Goal: Information Seeking & Learning: Learn about a topic

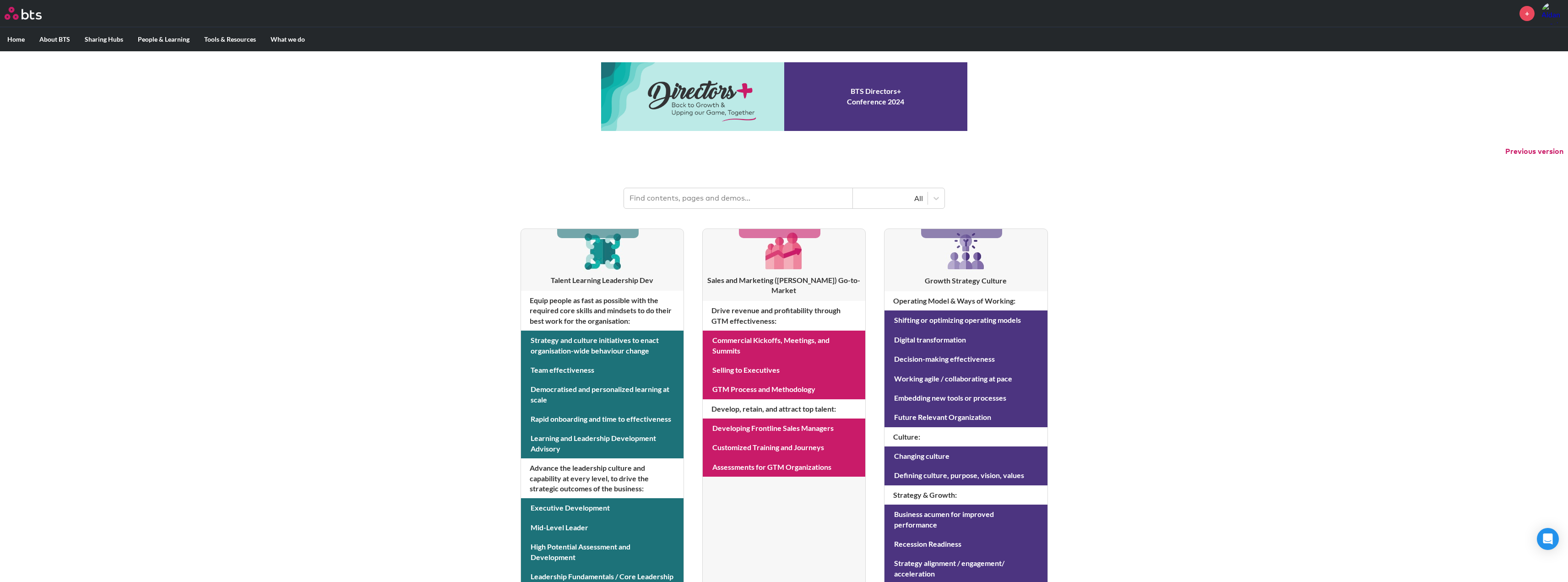
click at [676, 197] on input "text" at bounding box center [738, 198] width 229 height 20
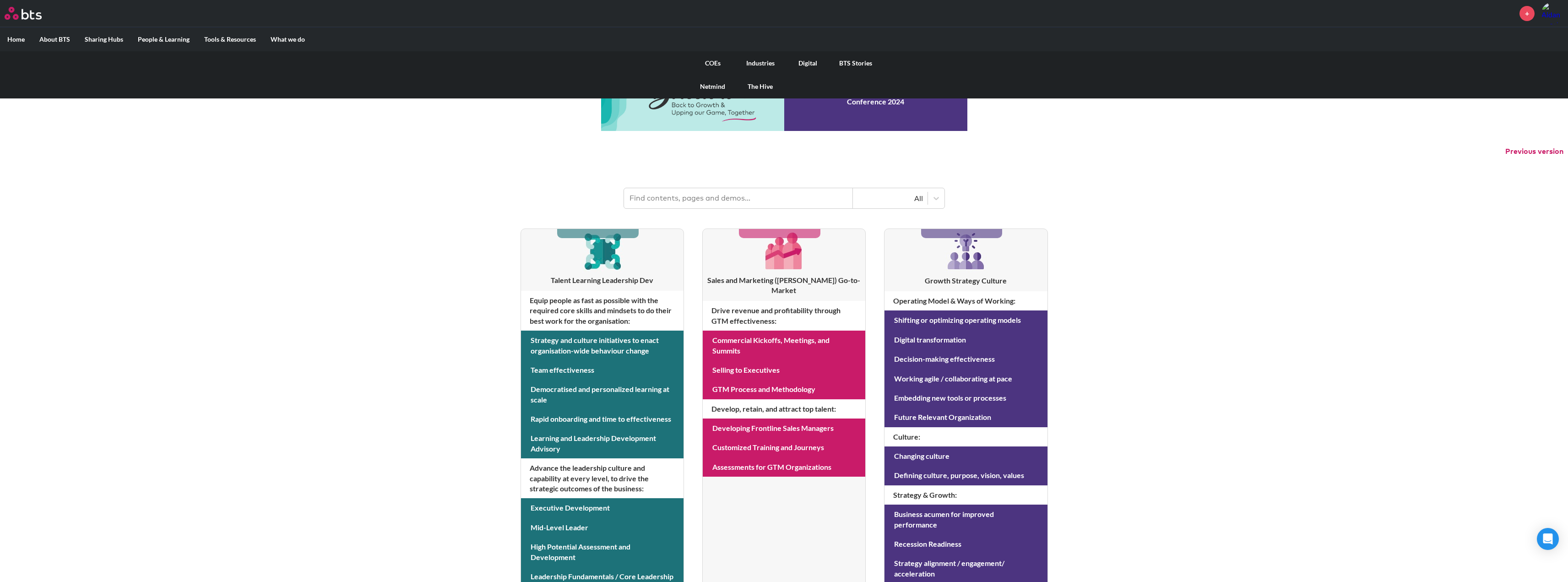
click at [700, 62] on link "COEs" at bounding box center [713, 63] width 48 height 24
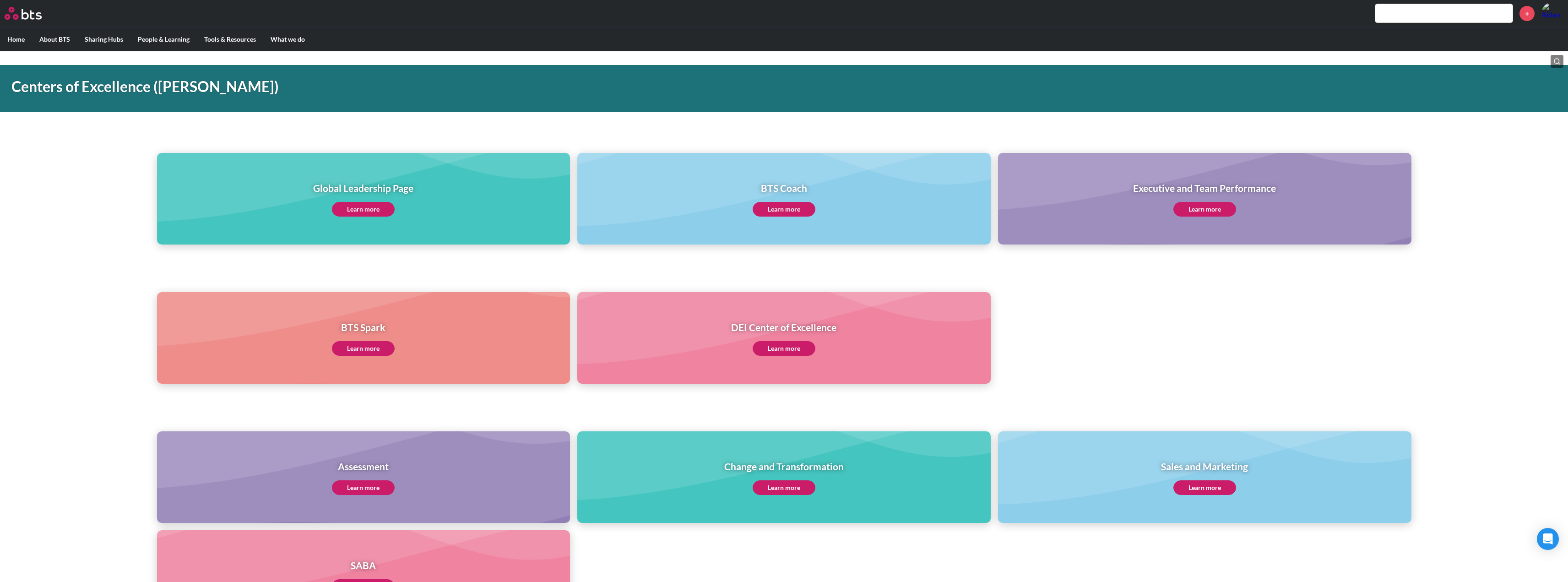
scroll to position [92, 0]
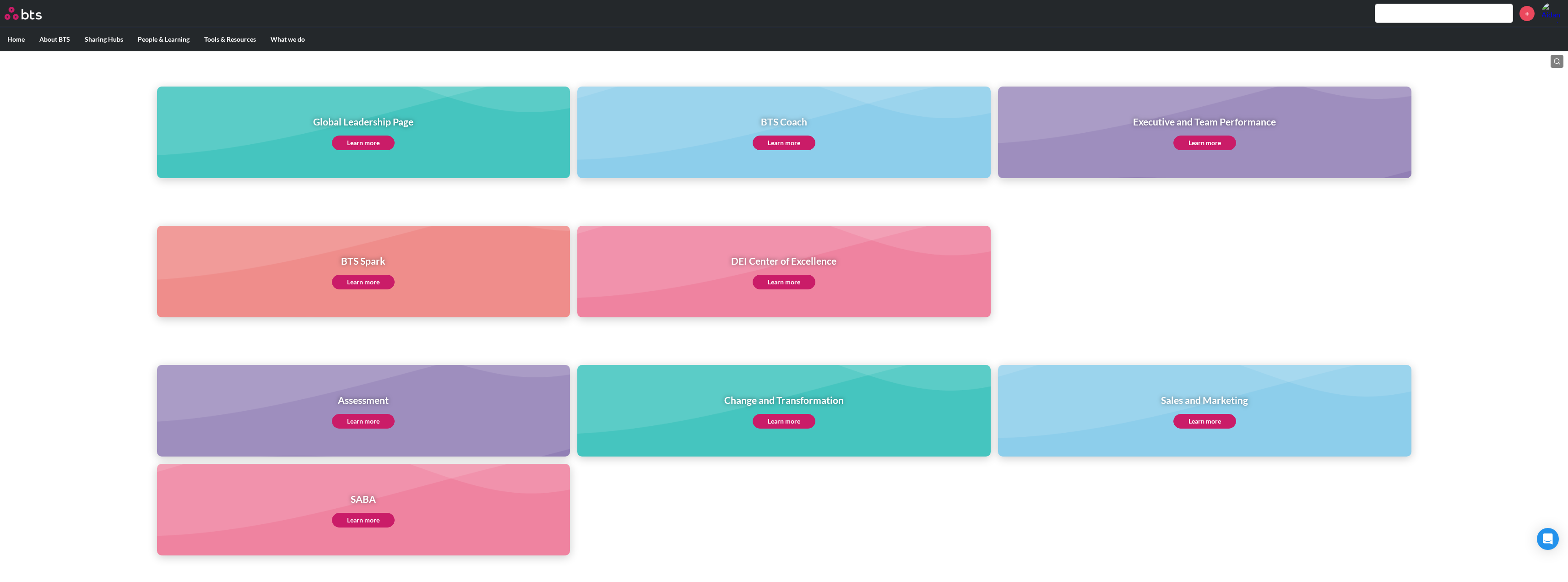
click at [367, 524] on link "Learn more" at bounding box center [363, 520] width 63 height 15
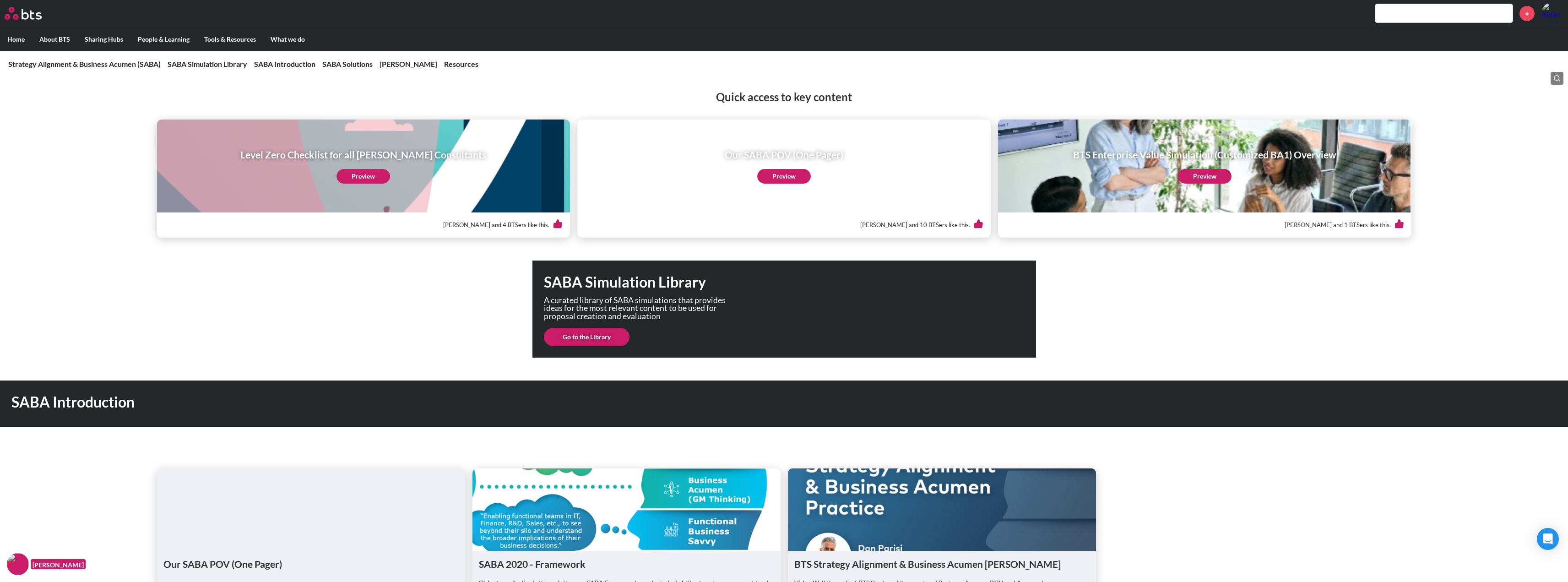
scroll to position [183, 0]
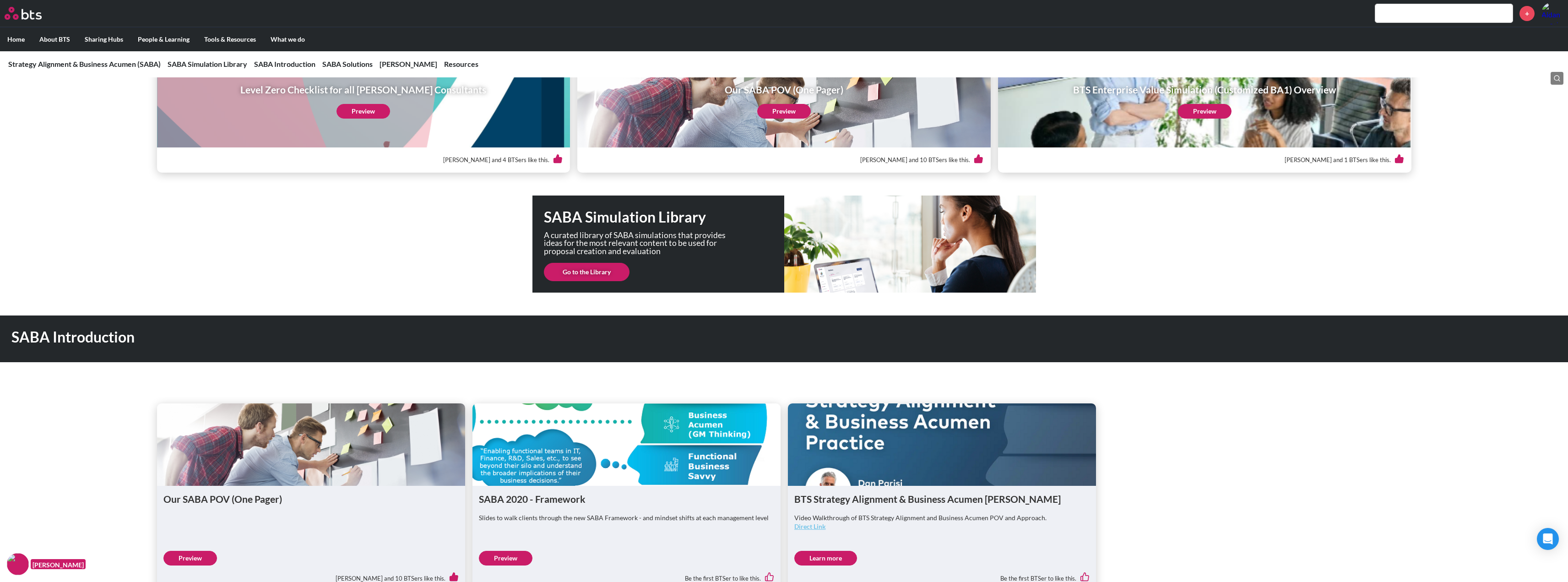
click at [586, 268] on link "Go to the Library" at bounding box center [587, 272] width 86 height 18
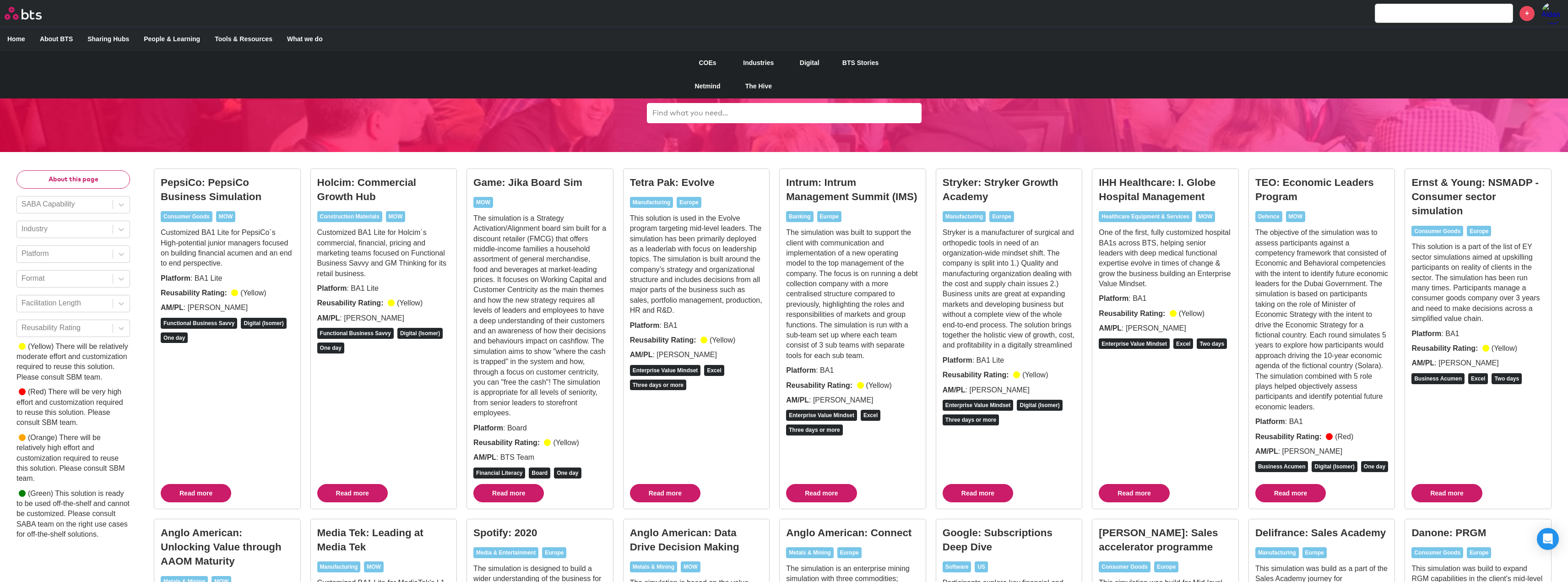
click at [296, 39] on label "What we do" at bounding box center [305, 39] width 50 height 24
click at [0, 0] on input "What we do" at bounding box center [0, 0] width 0 height 0
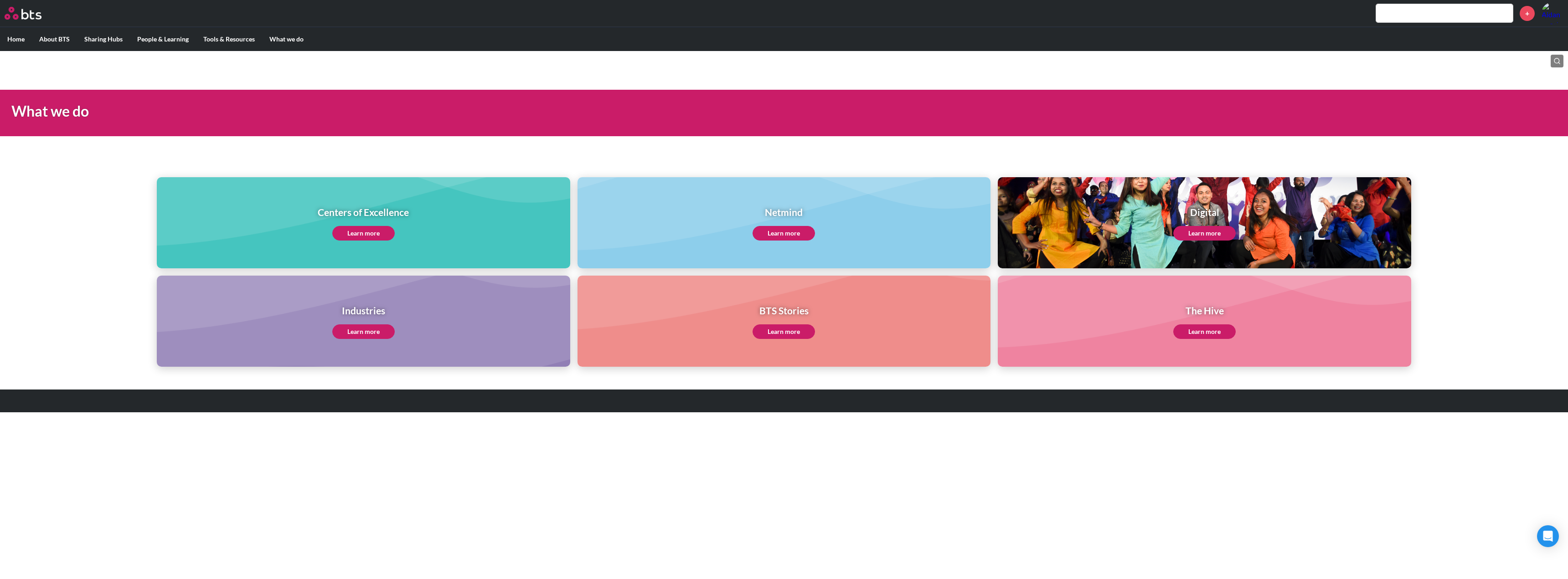
click at [368, 231] on link "Learn more" at bounding box center [363, 233] width 63 height 15
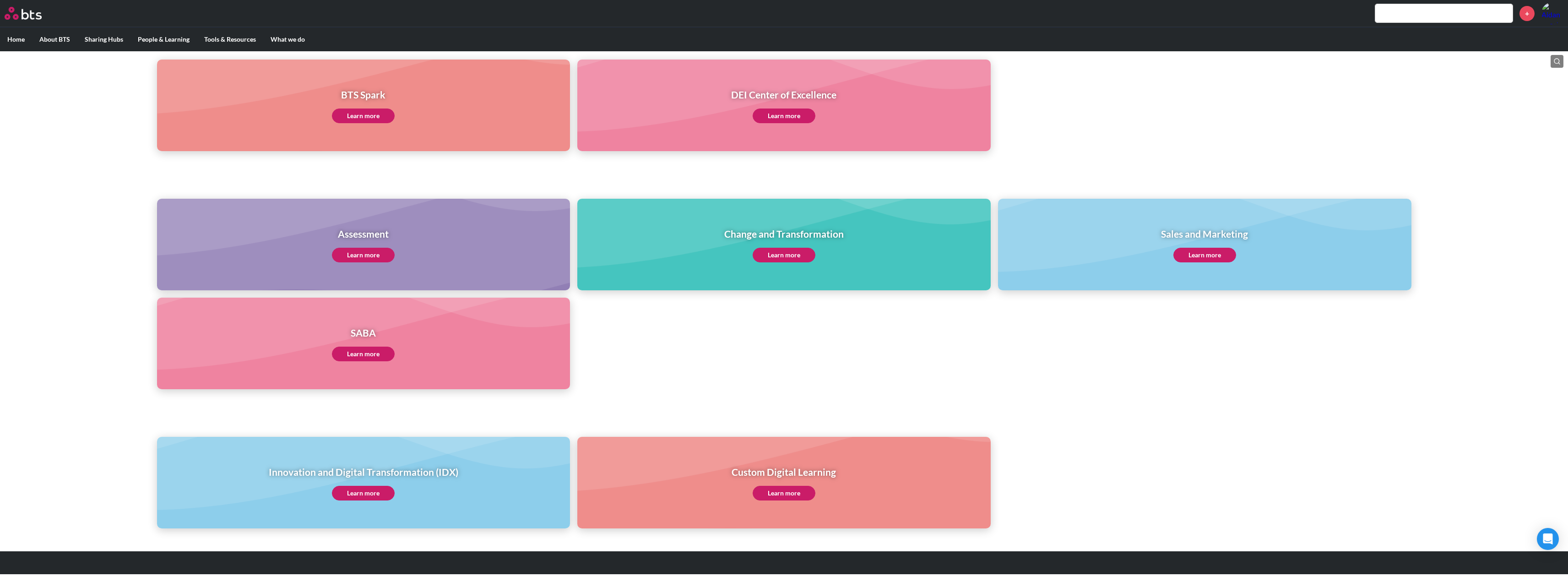
scroll to position [258, 0]
click at [362, 358] on link "Learn more" at bounding box center [363, 353] width 63 height 15
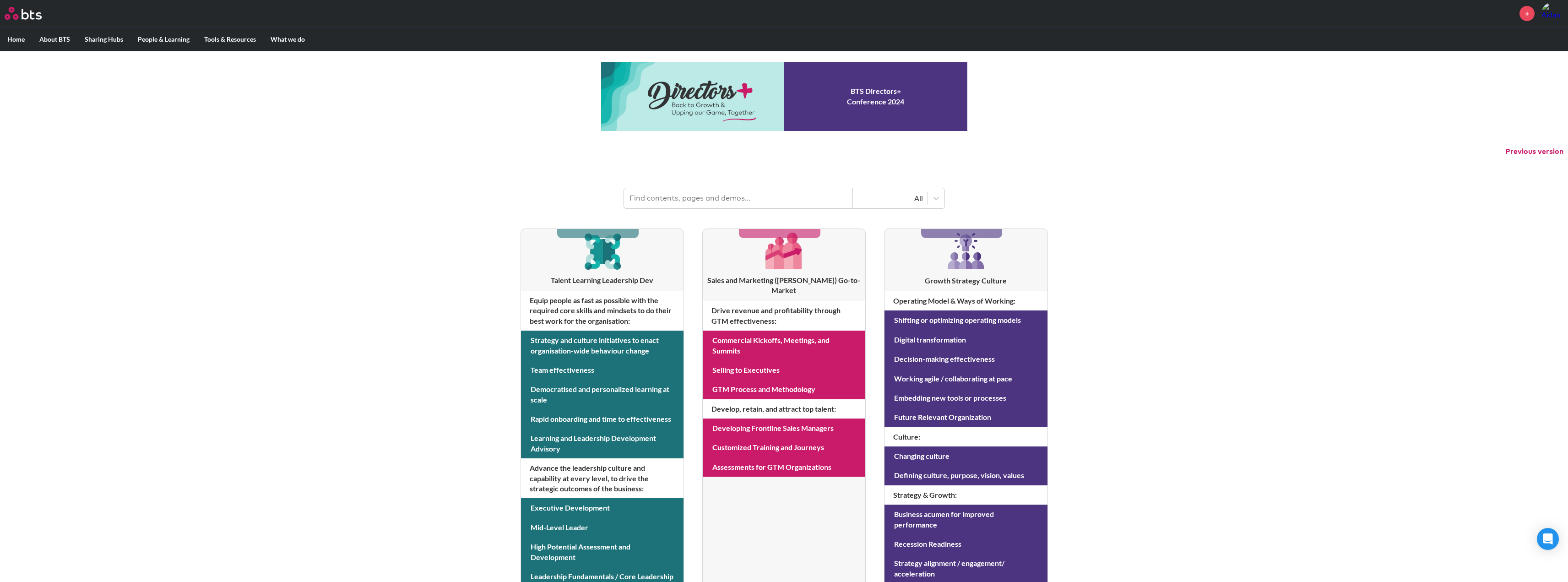
click at [673, 205] on input "text" at bounding box center [738, 198] width 229 height 20
type input "FADM"
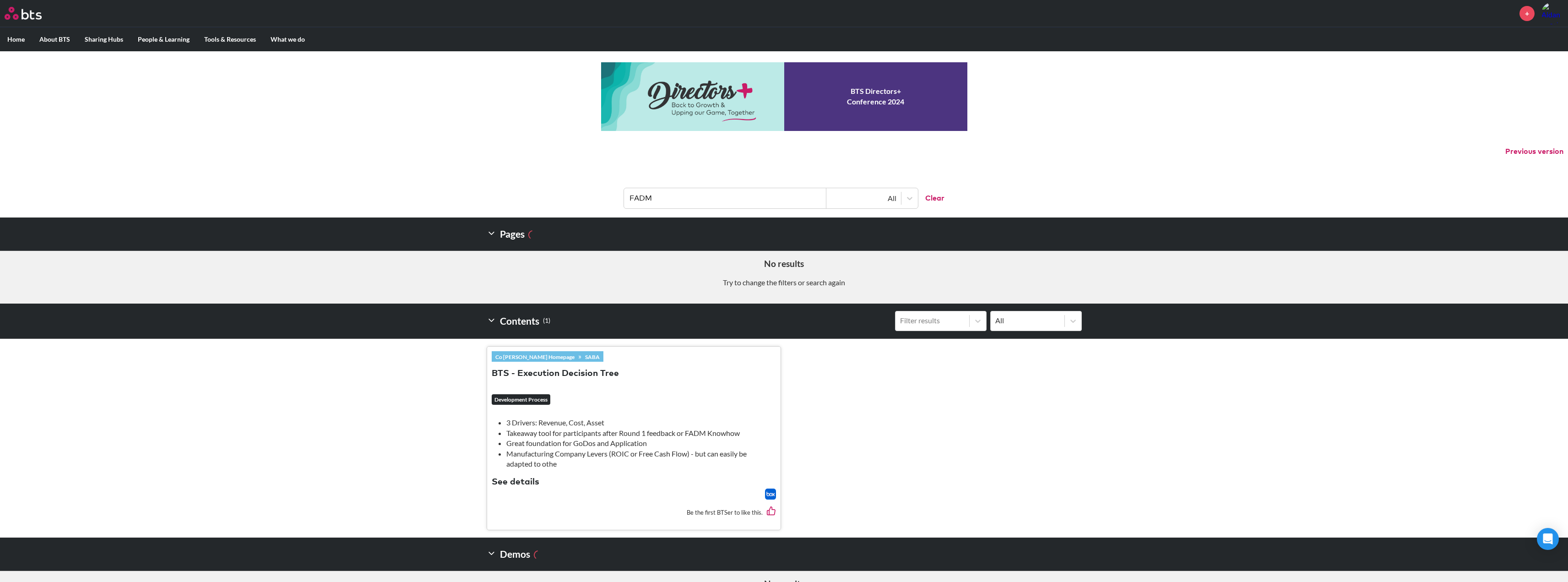
click at [768, 492] on img at bounding box center [770, 494] width 11 height 11
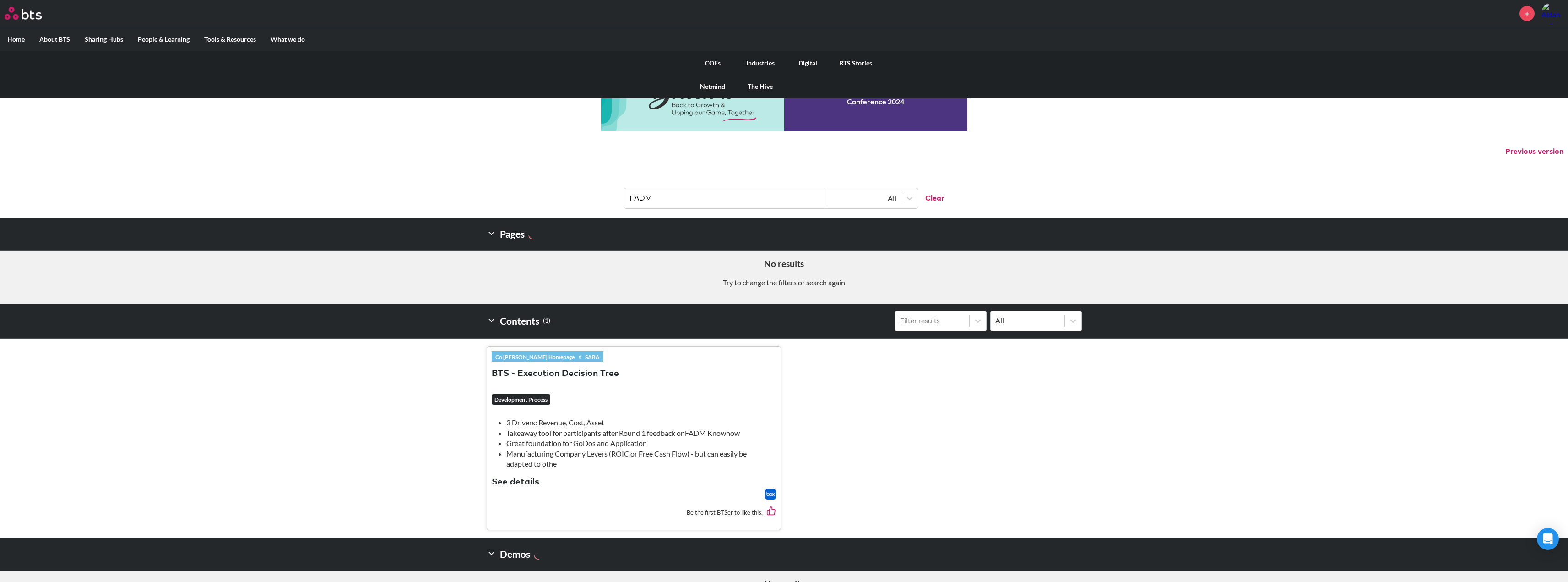
click at [708, 59] on link "COEs" at bounding box center [713, 63] width 48 height 24
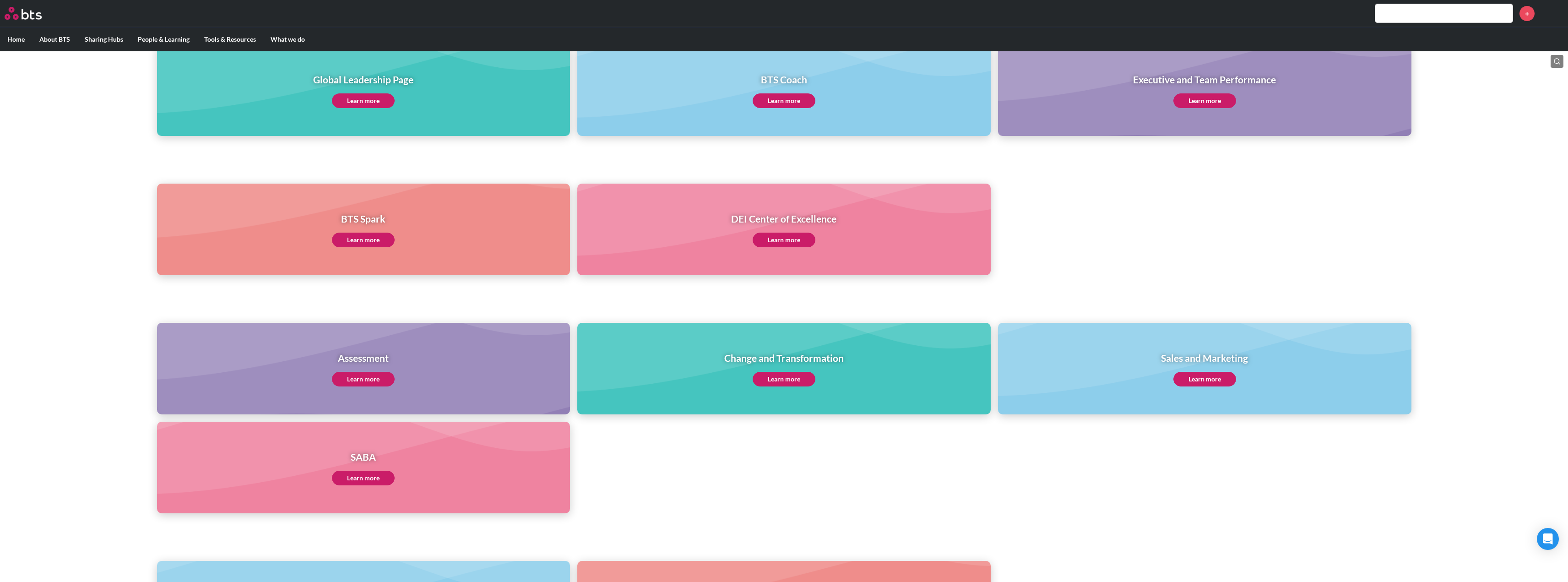
scroll to position [183, 0]
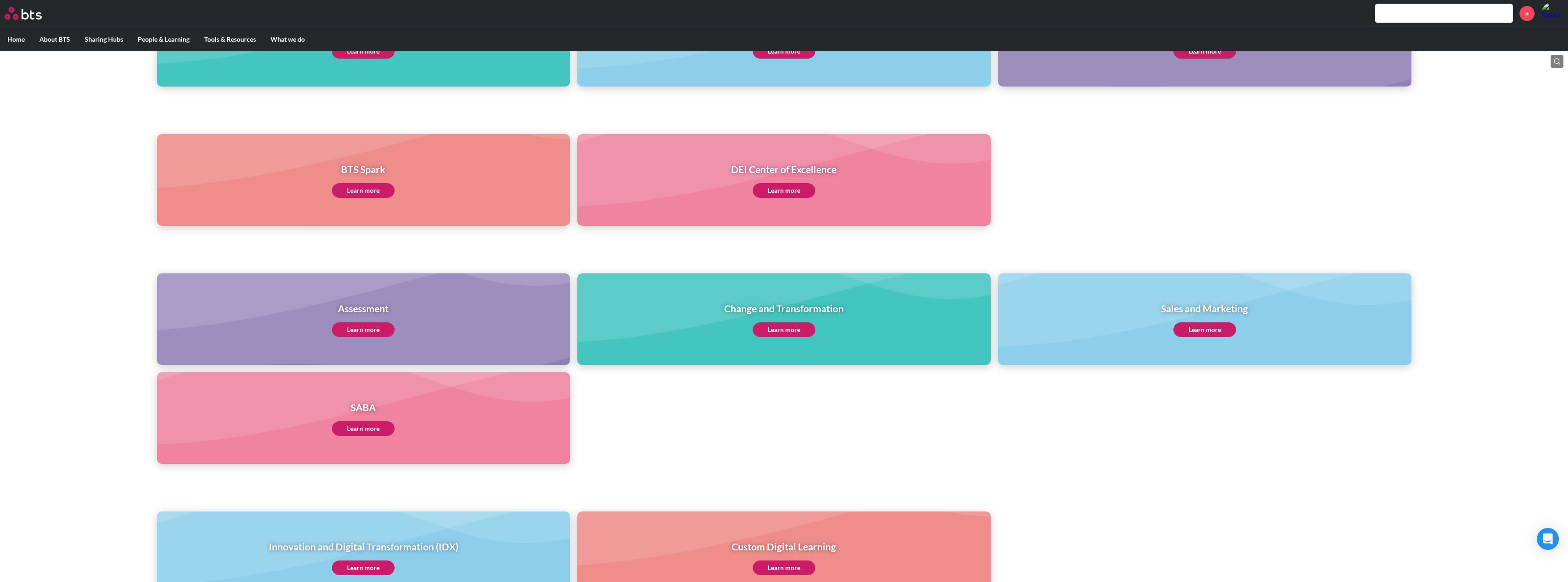
click at [372, 429] on link "Learn more" at bounding box center [363, 429] width 63 height 15
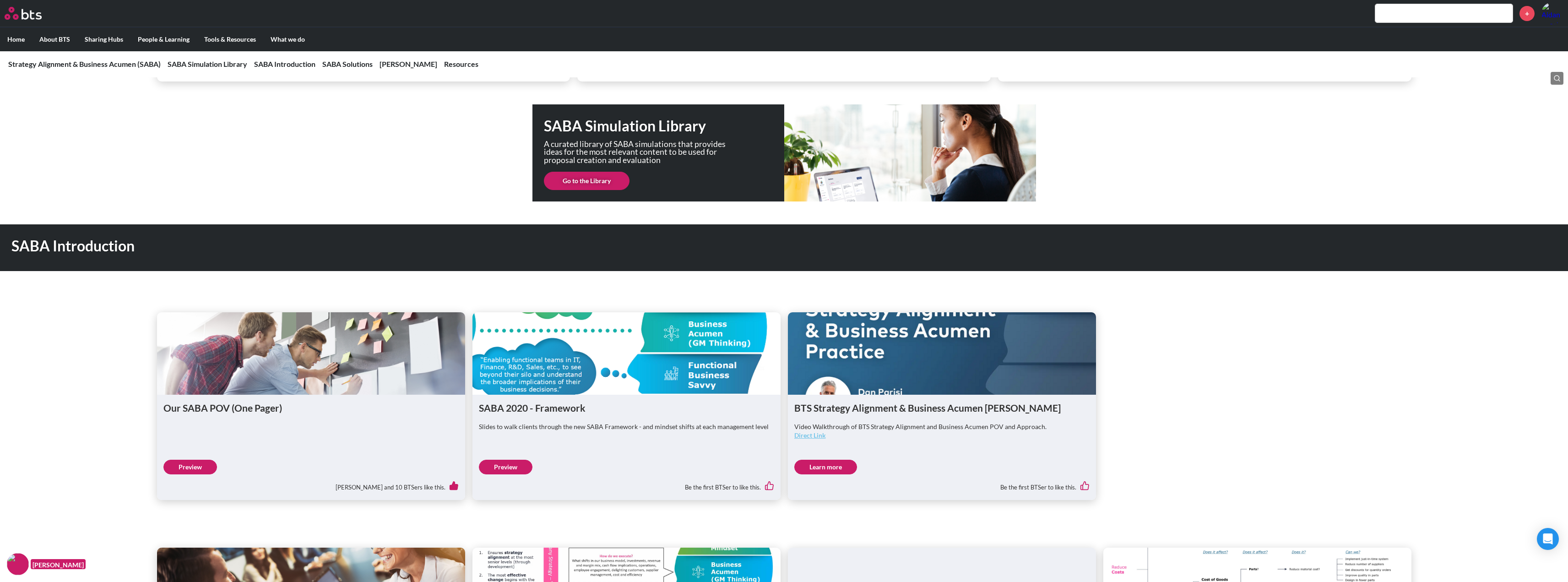
scroll to position [274, 0]
click at [597, 179] on link "Go to the Library" at bounding box center [587, 180] width 86 height 18
